Goal: Task Accomplishment & Management: Manage account settings

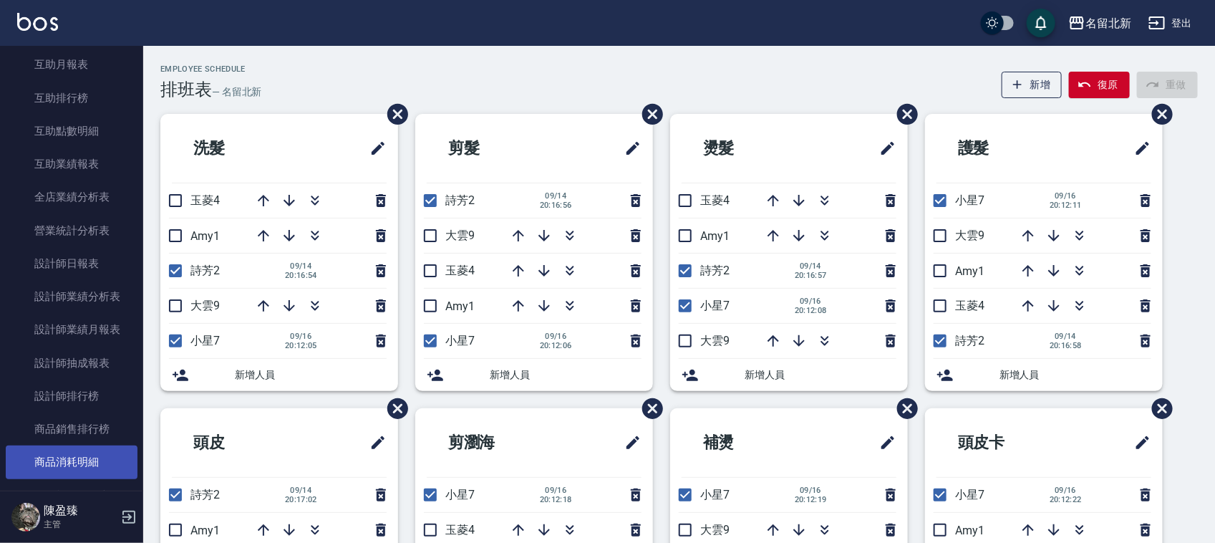
scroll to position [627, 0]
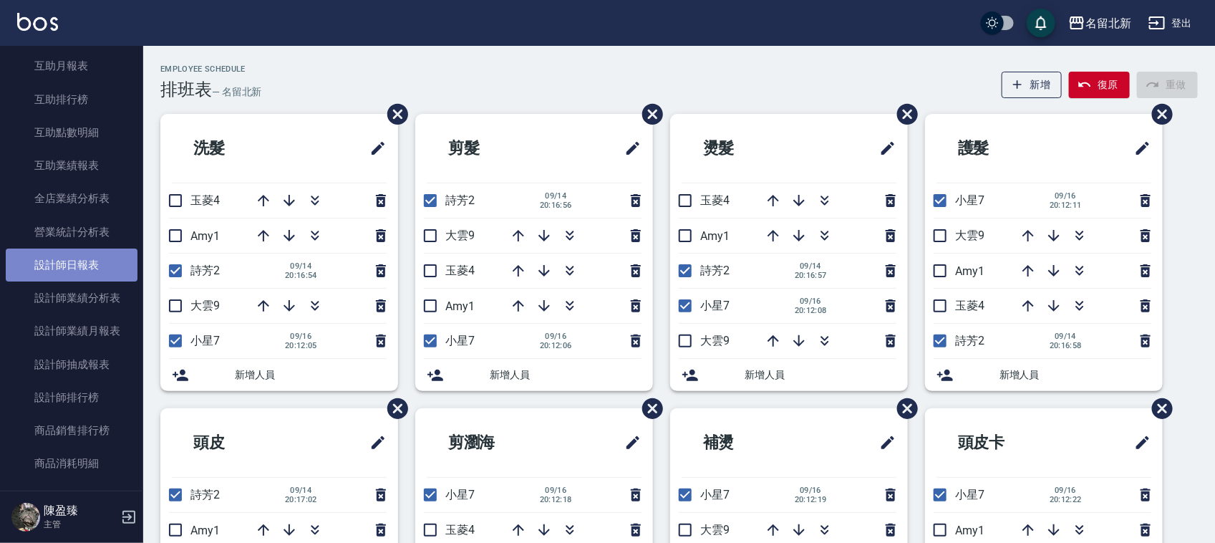
click at [111, 266] on link "設計師日報表" at bounding box center [72, 265] width 132 height 33
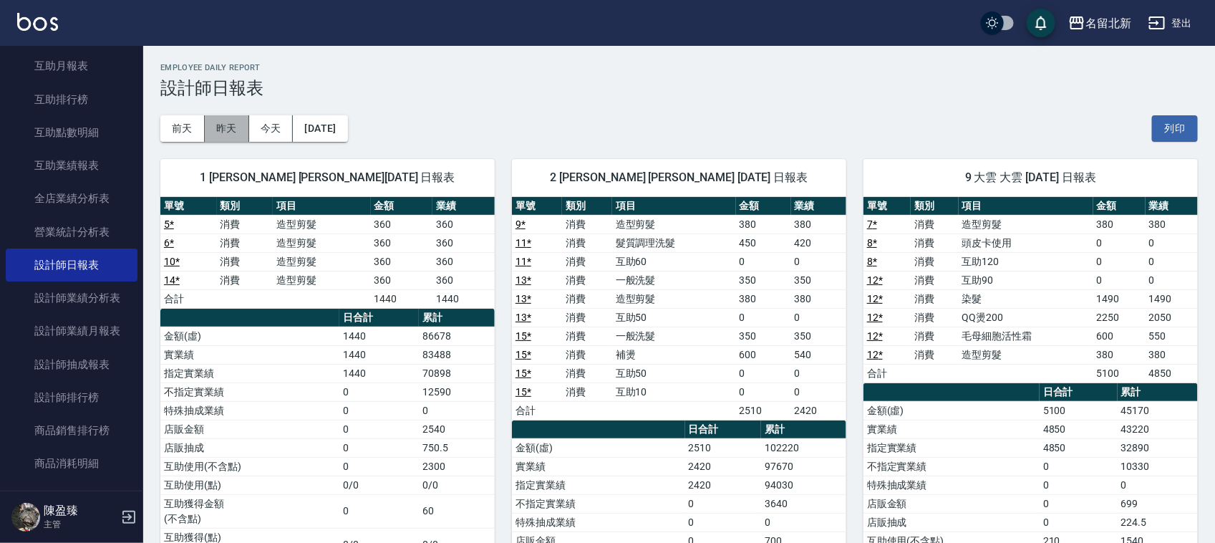
click at [224, 134] on button "昨天" at bounding box center [227, 128] width 44 height 26
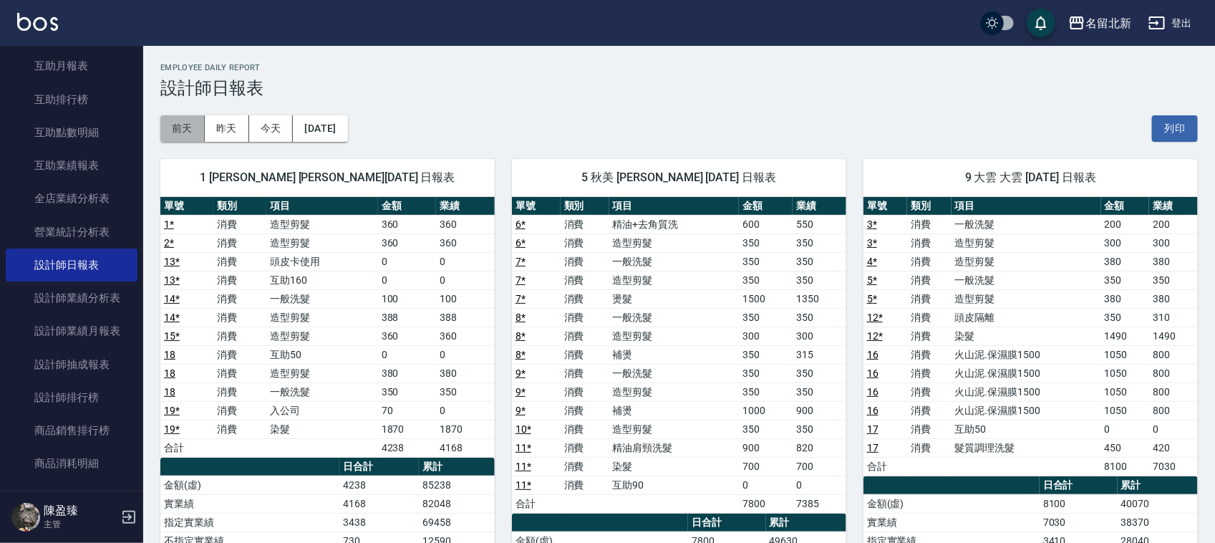
click at [193, 136] on button "前天" at bounding box center [182, 128] width 44 height 26
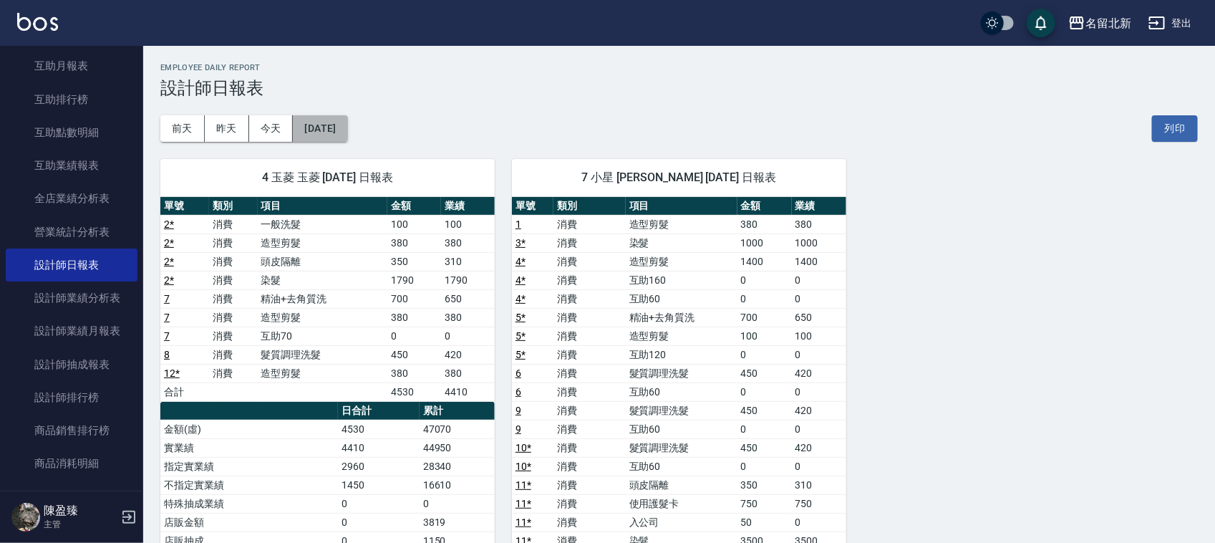
click at [347, 138] on button "[DATE]" at bounding box center [320, 128] width 54 height 26
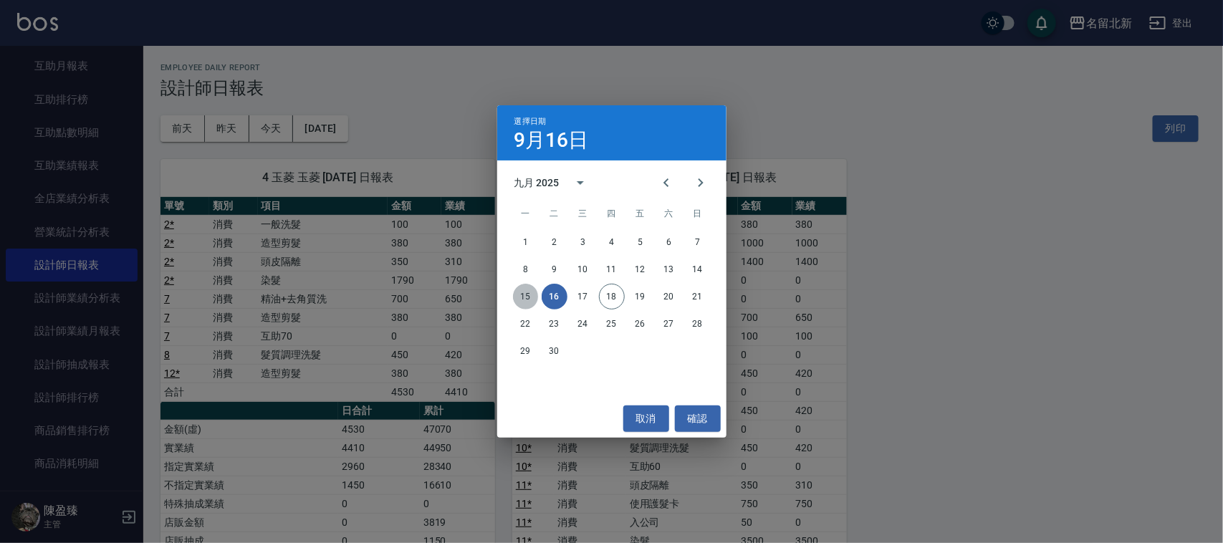
click at [531, 297] on button "15" at bounding box center [526, 297] width 26 height 26
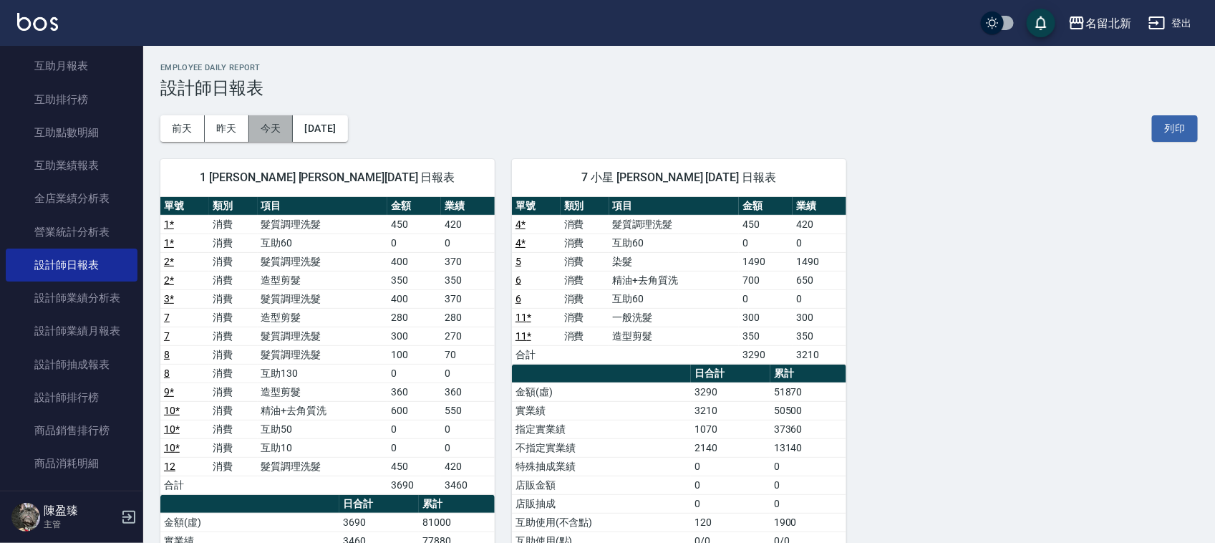
click at [264, 122] on button "今天" at bounding box center [271, 128] width 44 height 26
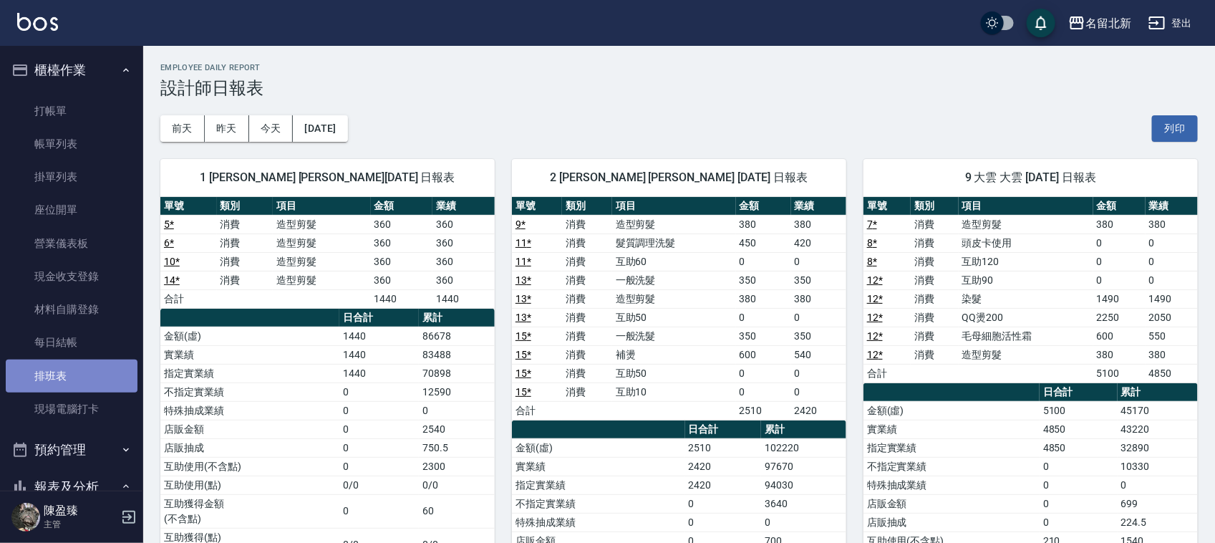
click at [90, 371] on link "排班表" at bounding box center [72, 376] width 132 height 33
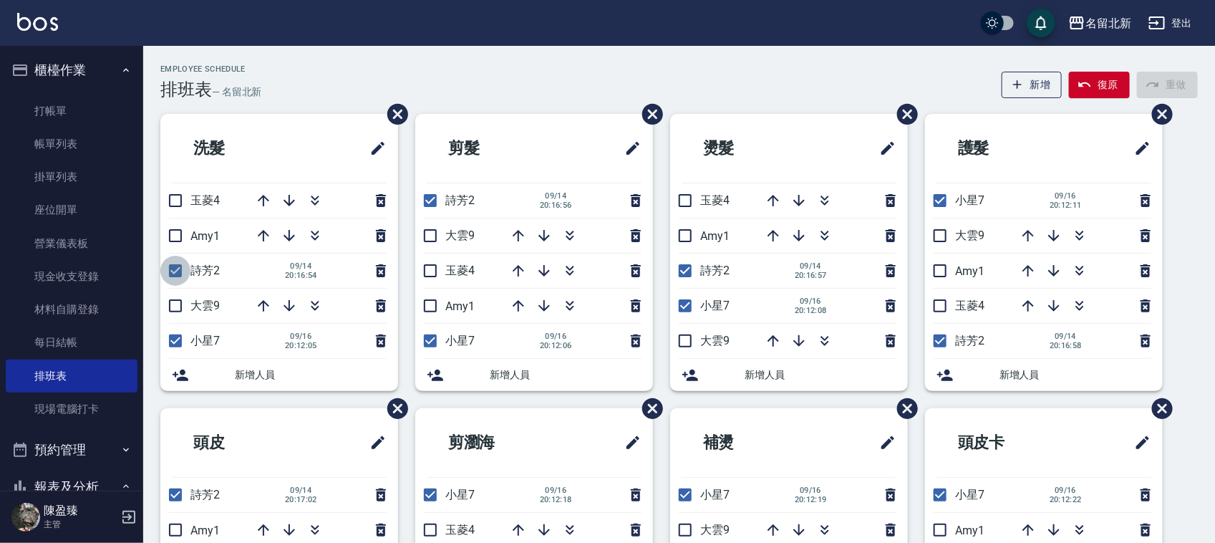
click at [177, 265] on input "checkbox" at bounding box center [175, 271] width 30 height 30
checkbox input "false"
click at [266, 199] on icon "button" at bounding box center [263, 200] width 11 height 11
click at [261, 198] on icon "button" at bounding box center [263, 200] width 11 height 11
